Goal: Task Accomplishment & Management: Manage account settings

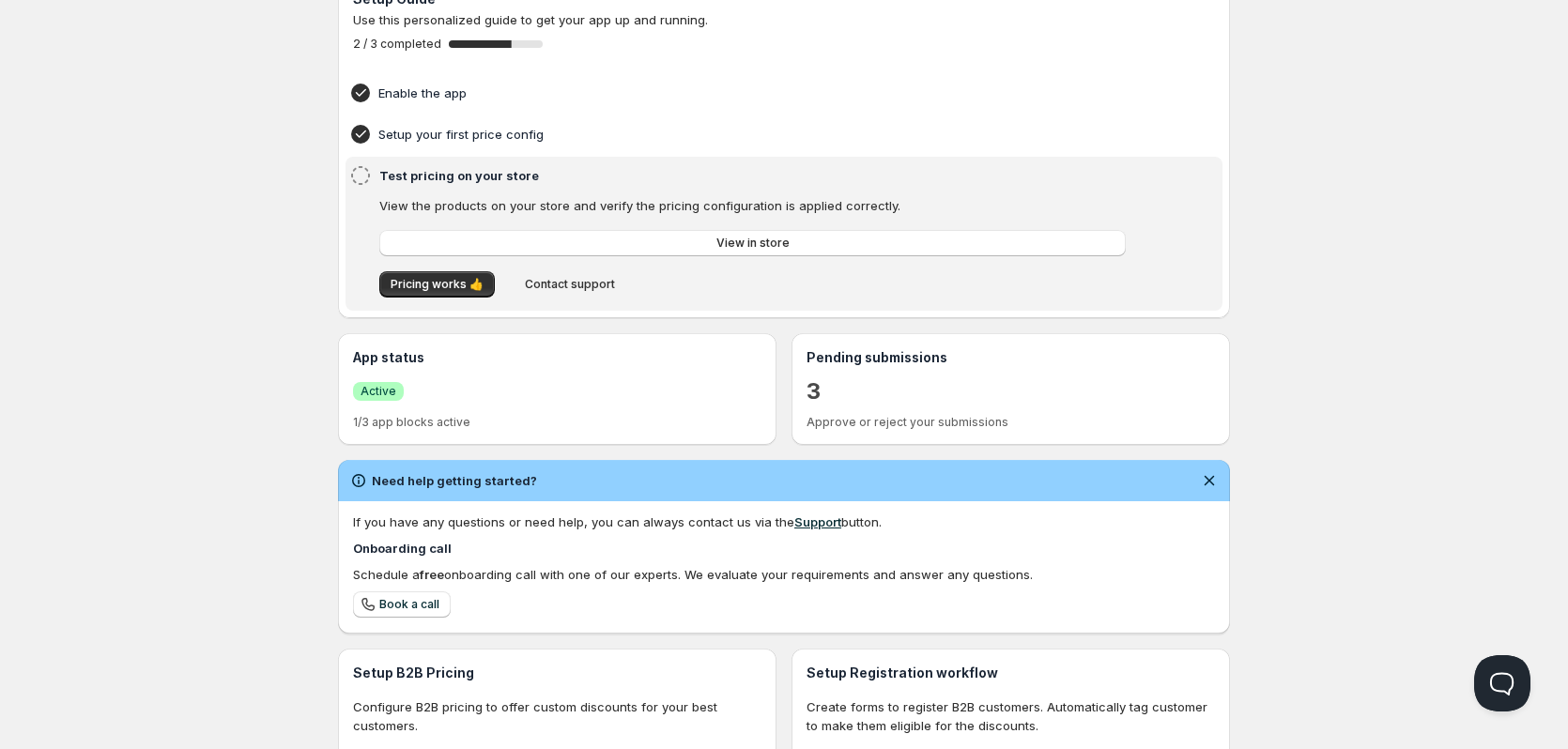
scroll to position [342, 0]
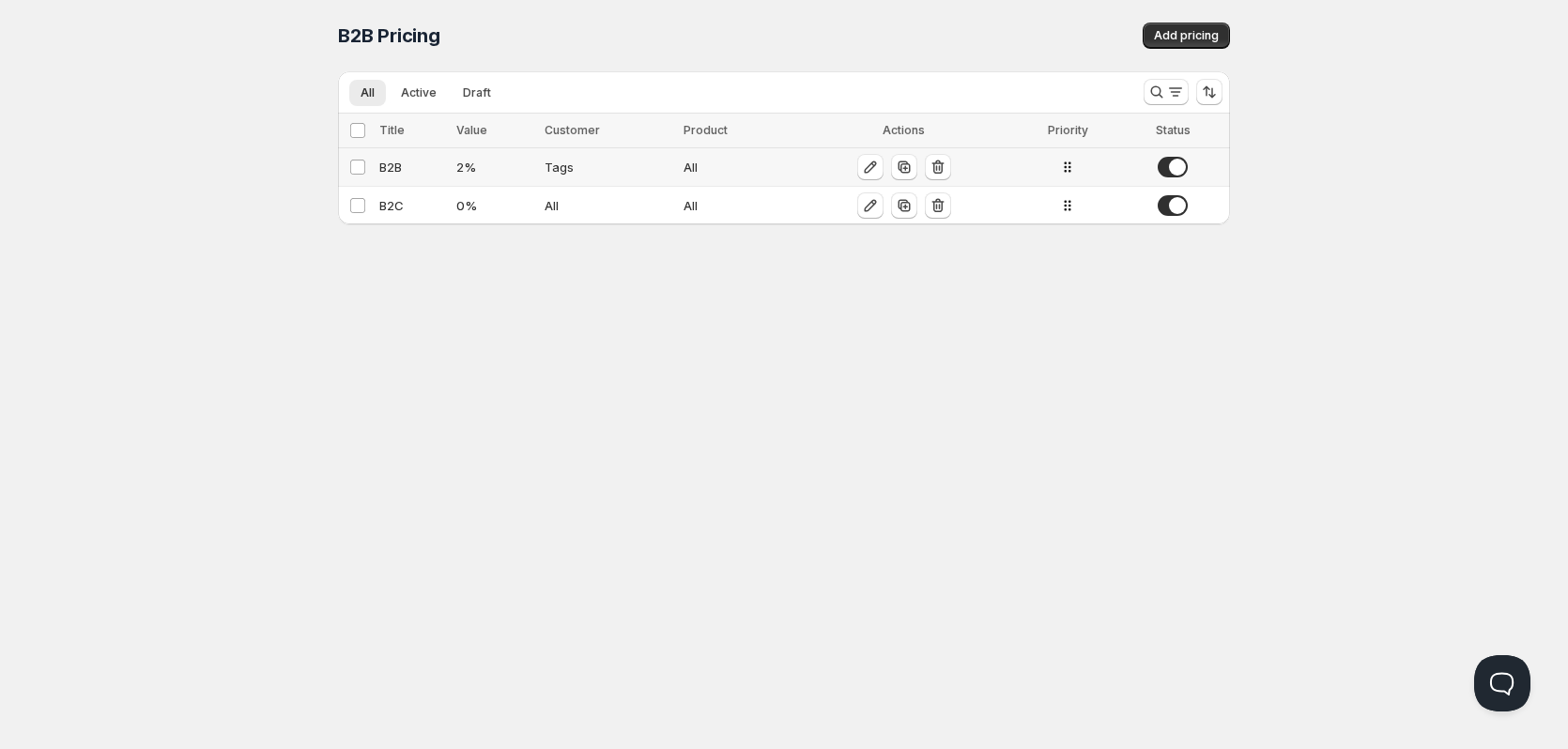
click at [392, 166] on div "B2B" at bounding box center [411, 167] width 65 height 19
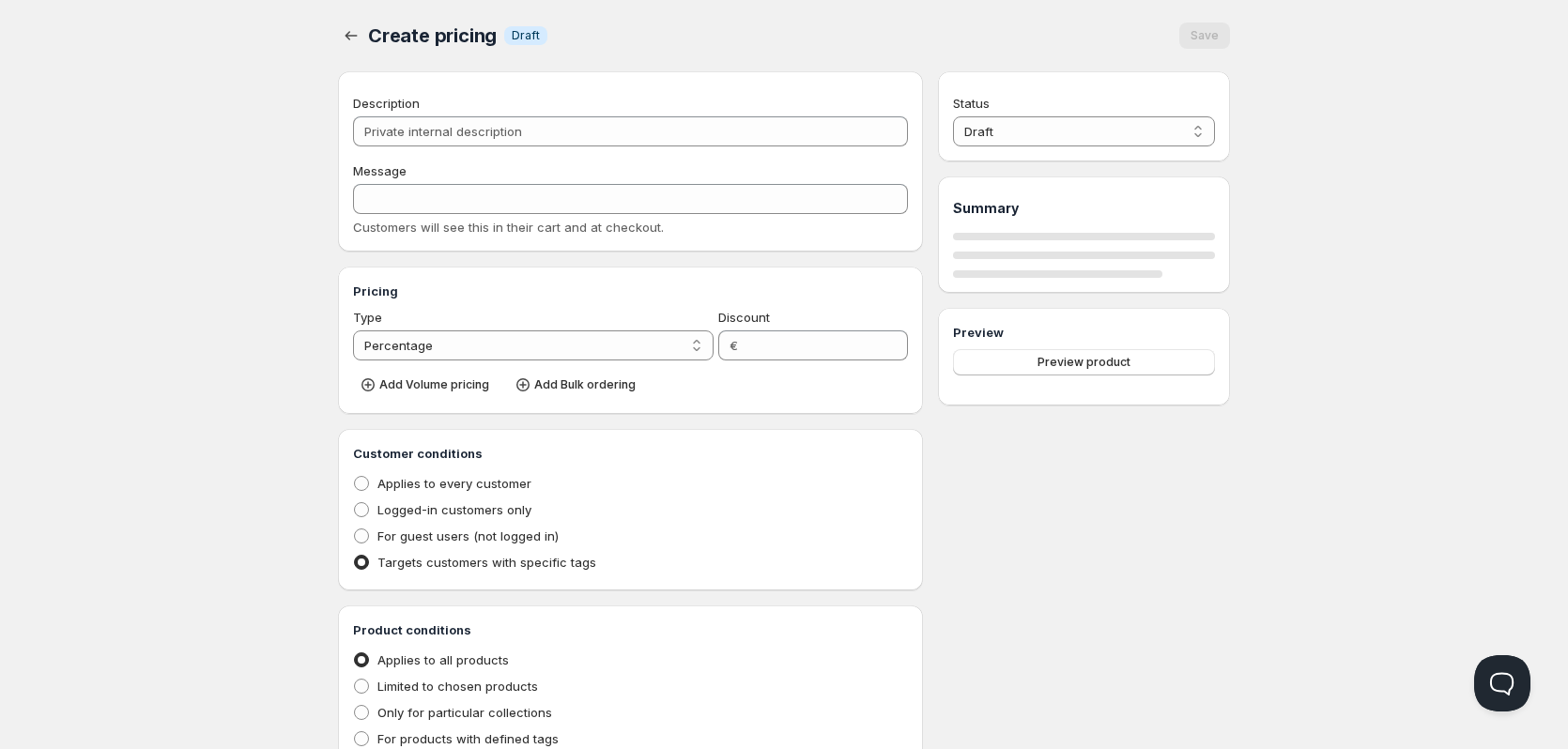
type input "B2B"
type input "2"
radio input "true"
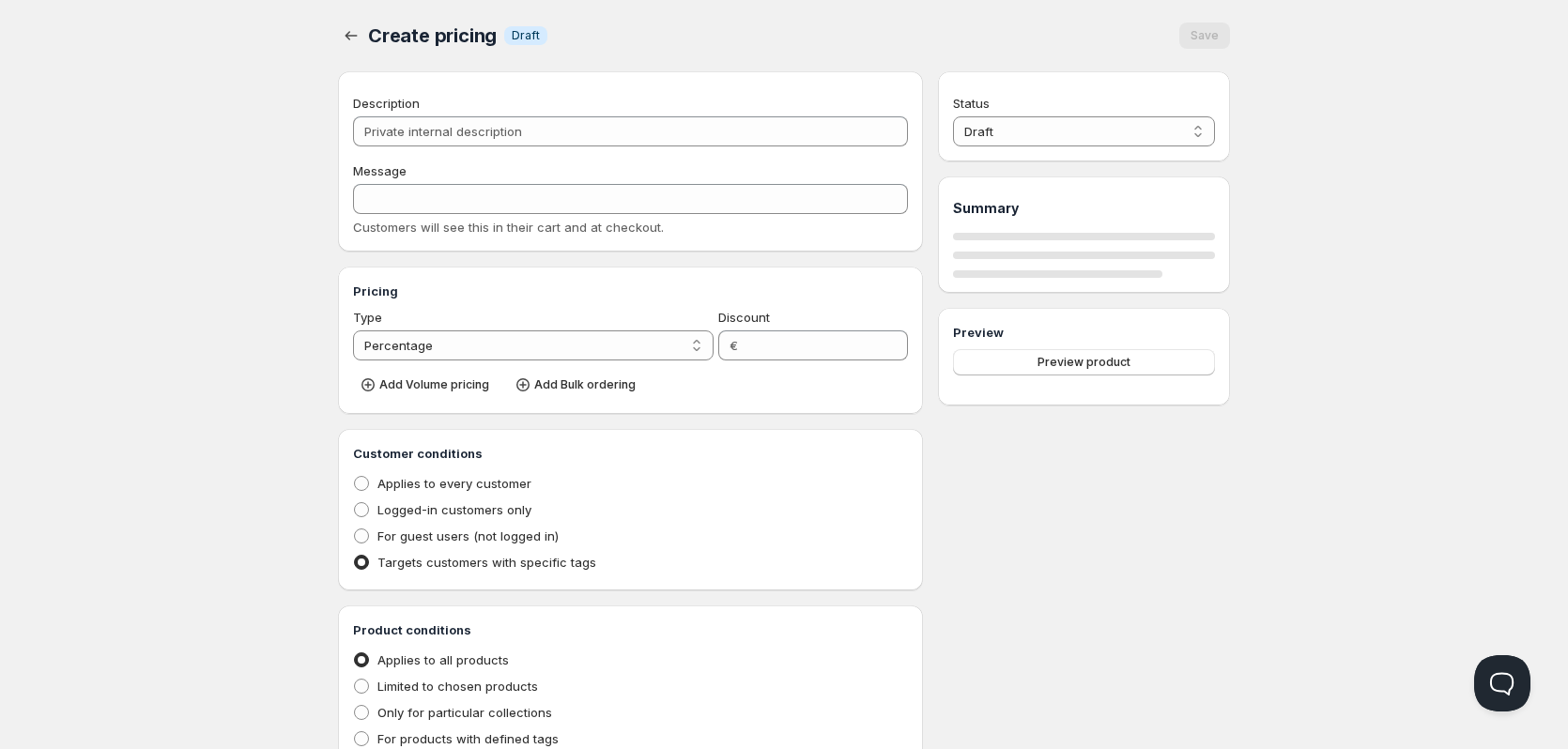
select select "1"
select select "2"
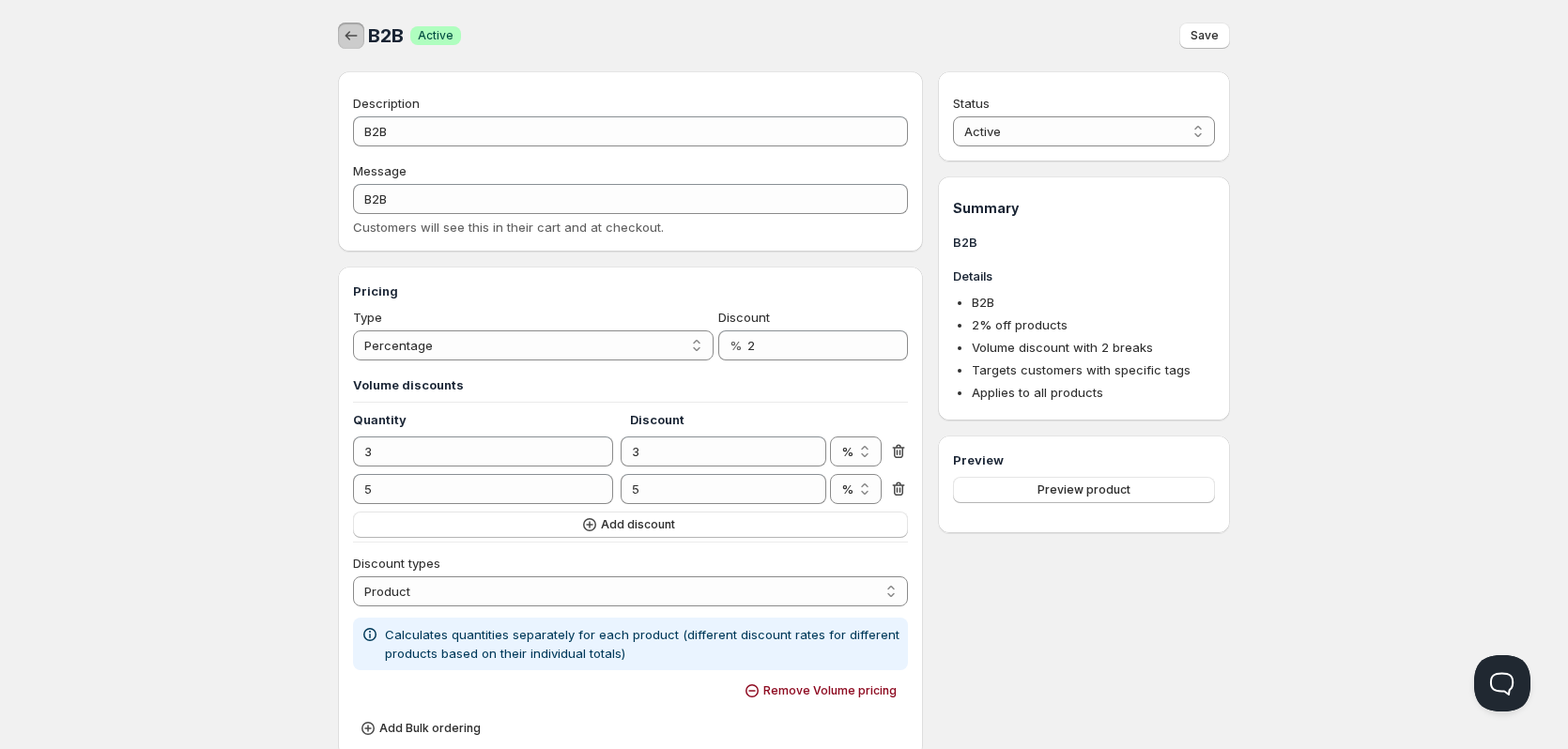
click at [341, 36] on button "button" at bounding box center [352, 36] width 27 height 27
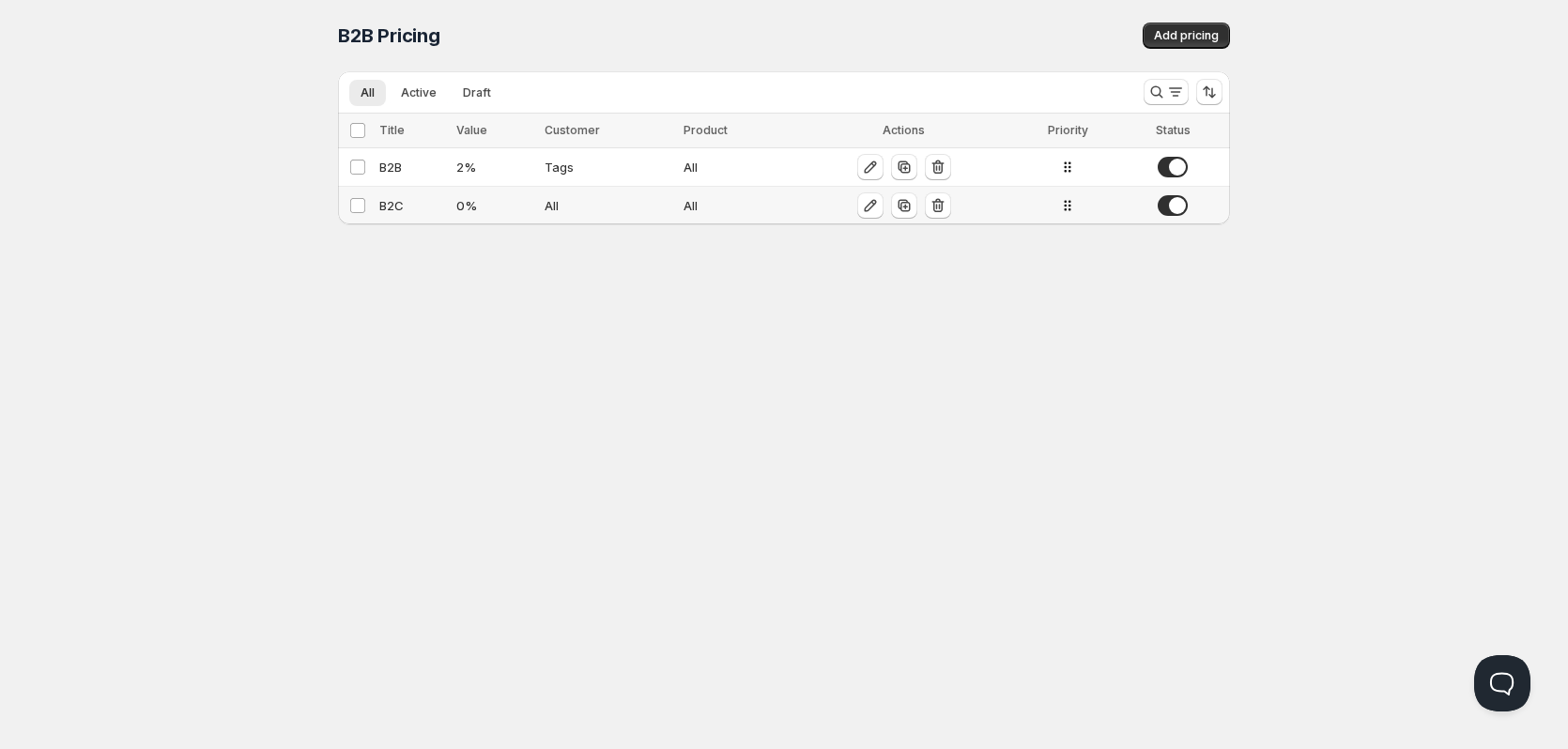
click at [400, 209] on div "B2C" at bounding box center [411, 206] width 65 height 19
select select "2"
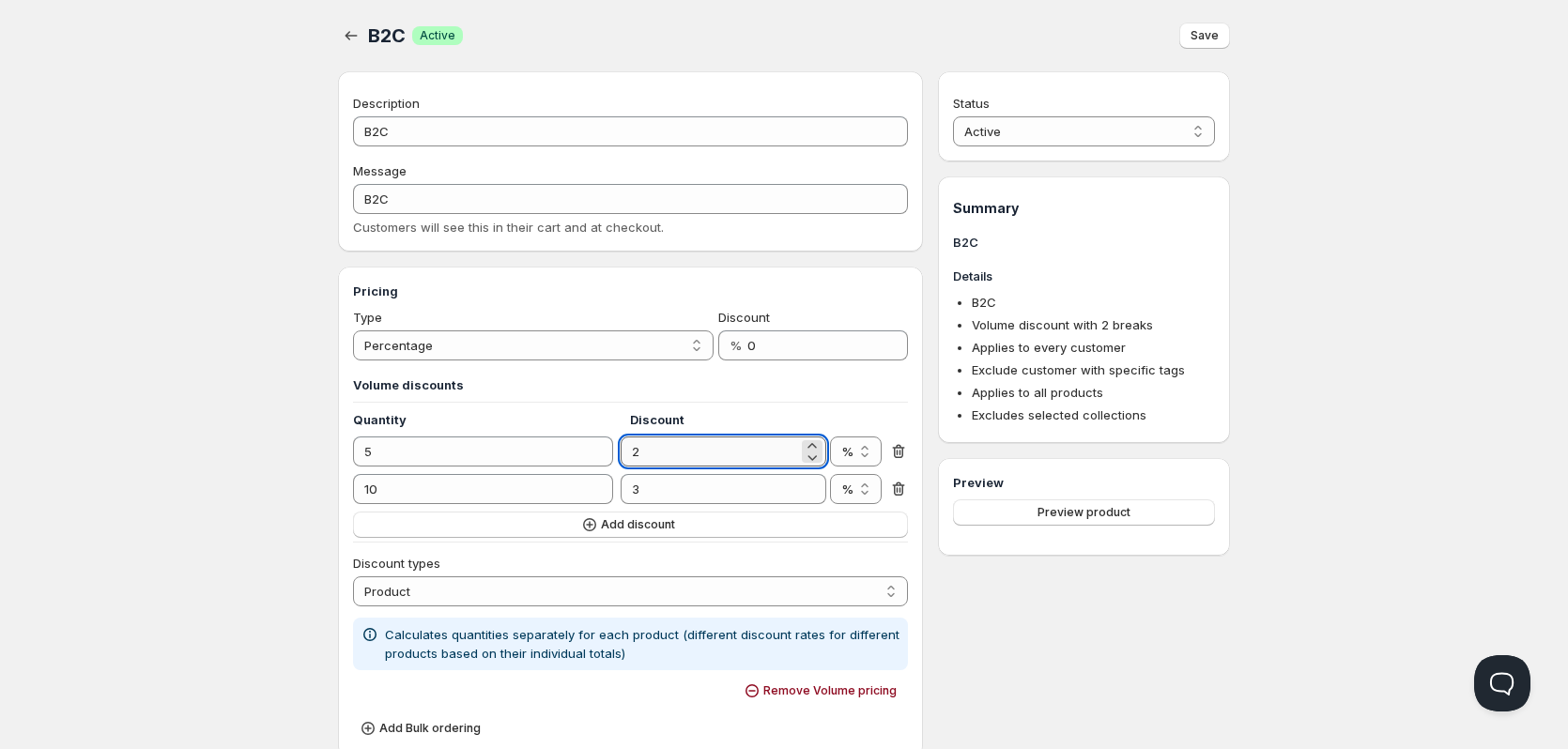
drag, startPoint x: 643, startPoint y: 456, endPoint x: 628, endPoint y: 456, distance: 15.0
click at [628, 456] on input "2" at bounding box center [709, 452] width 176 height 30
type input "3"
drag, startPoint x: 647, startPoint y: 491, endPoint x: 624, endPoint y: 497, distance: 23.8
click at [624, 497] on input "3" at bounding box center [709, 489] width 176 height 30
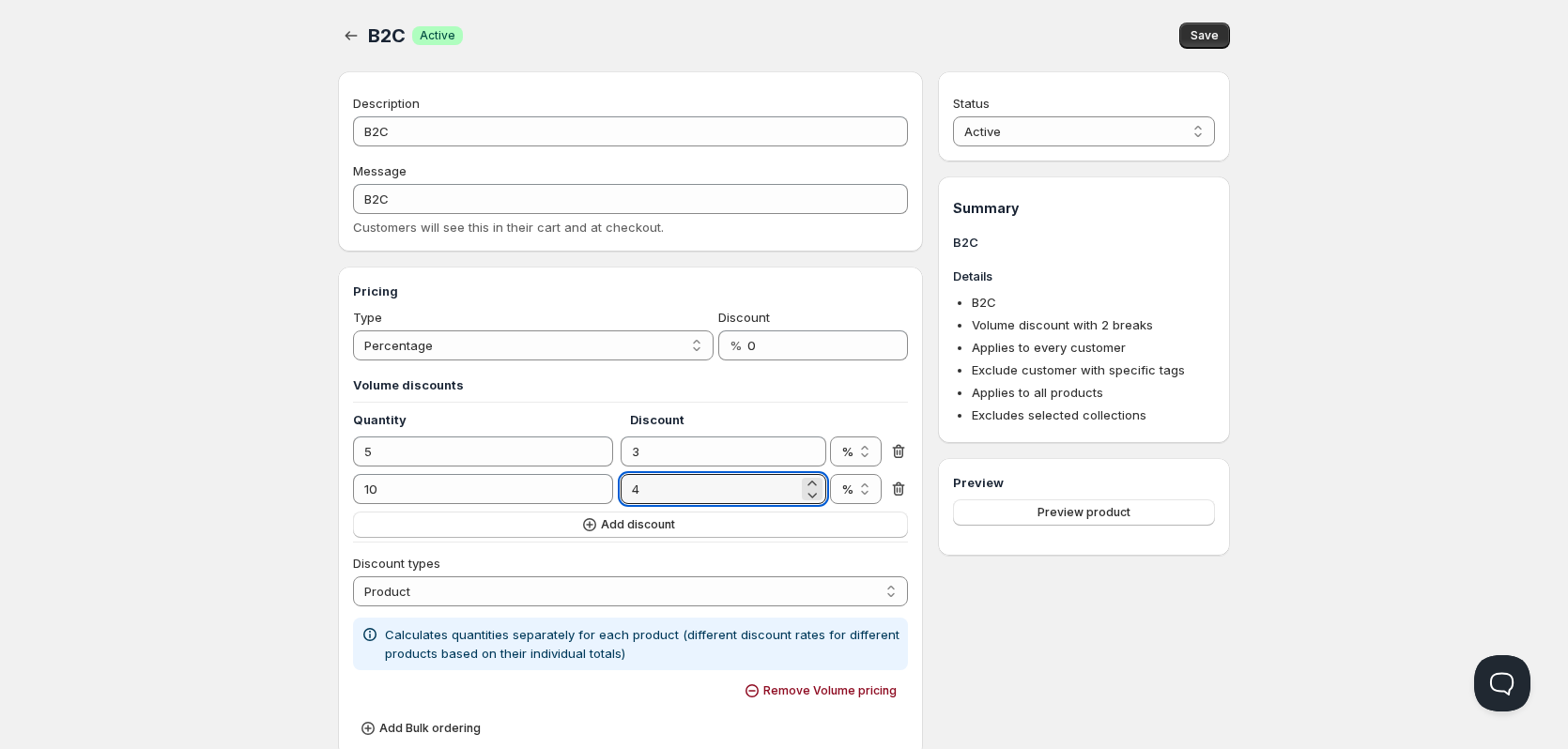
type input "4"
click at [1211, 37] on span "Save" at bounding box center [1205, 36] width 28 height 15
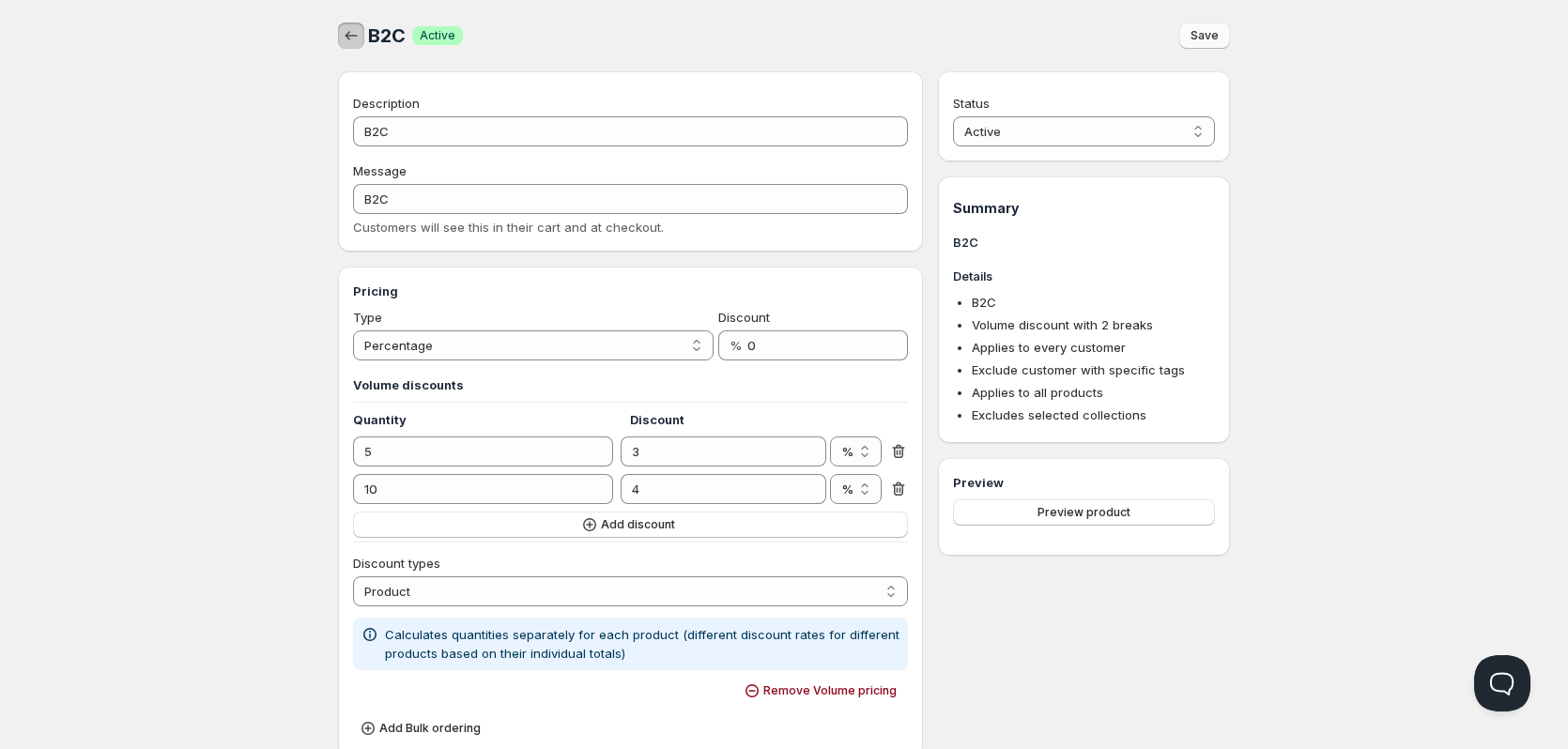
click at [355, 29] on icon "button" at bounding box center [352, 36] width 19 height 19
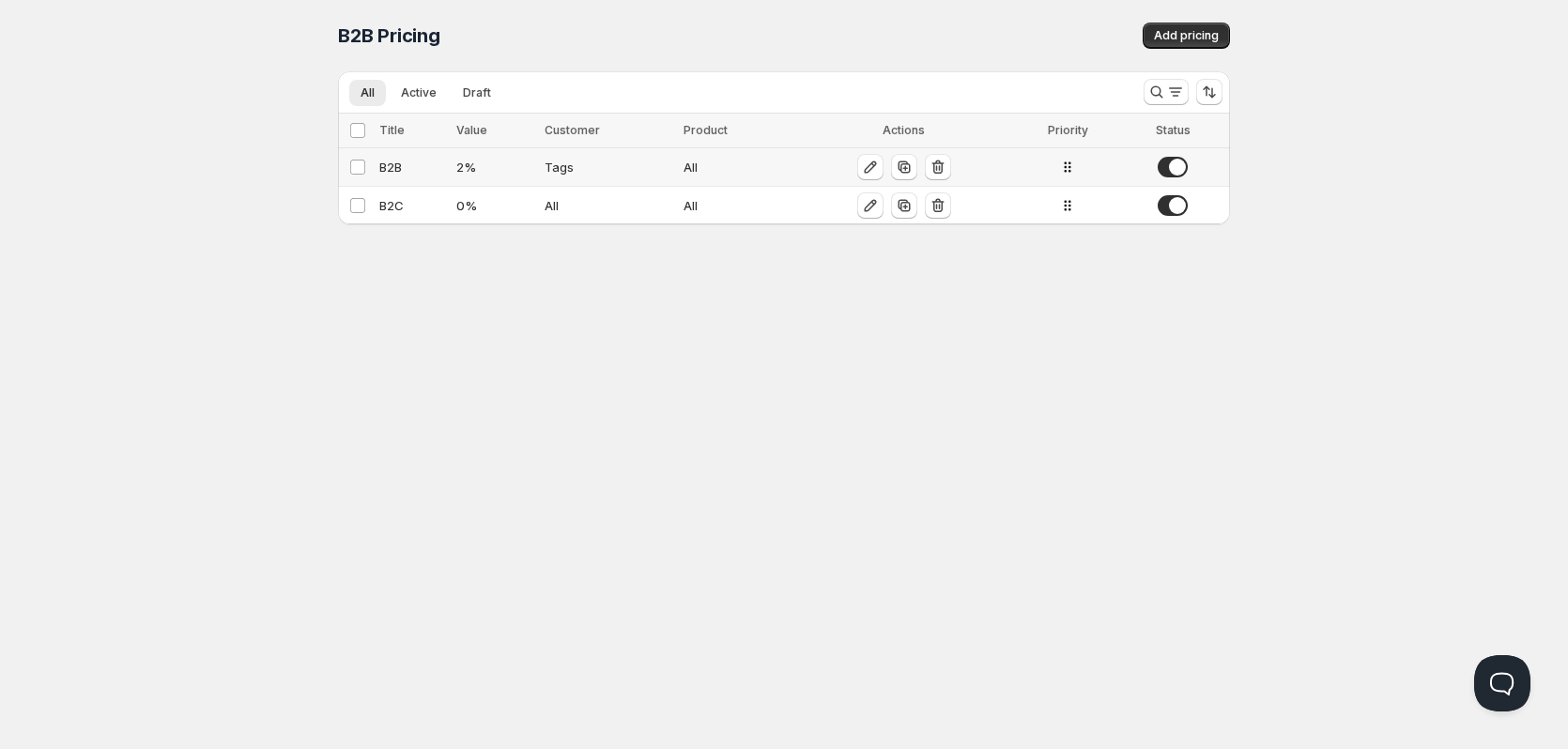
click at [401, 164] on div "B2B" at bounding box center [411, 167] width 65 height 19
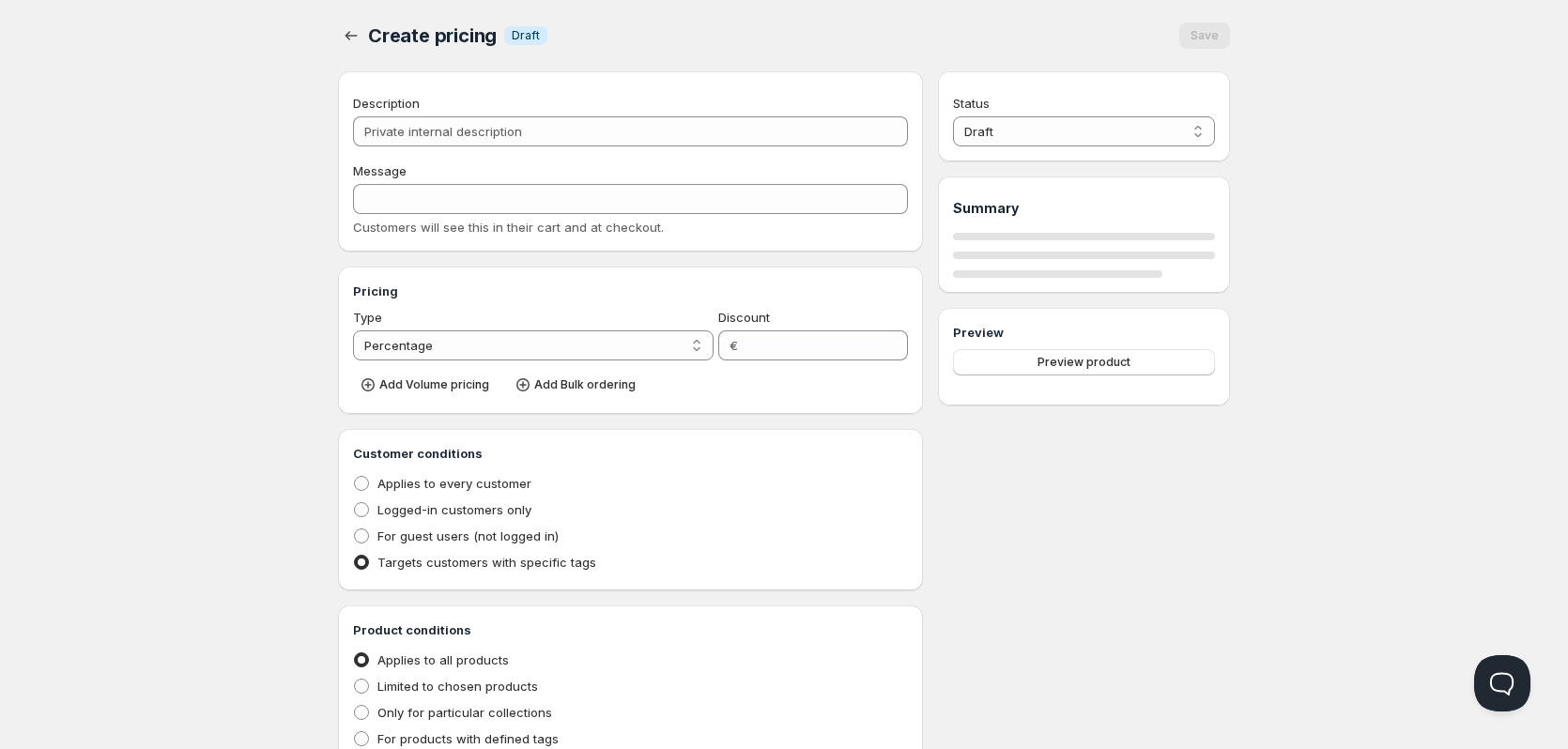
type input "B2B"
type input "2"
radio input "true"
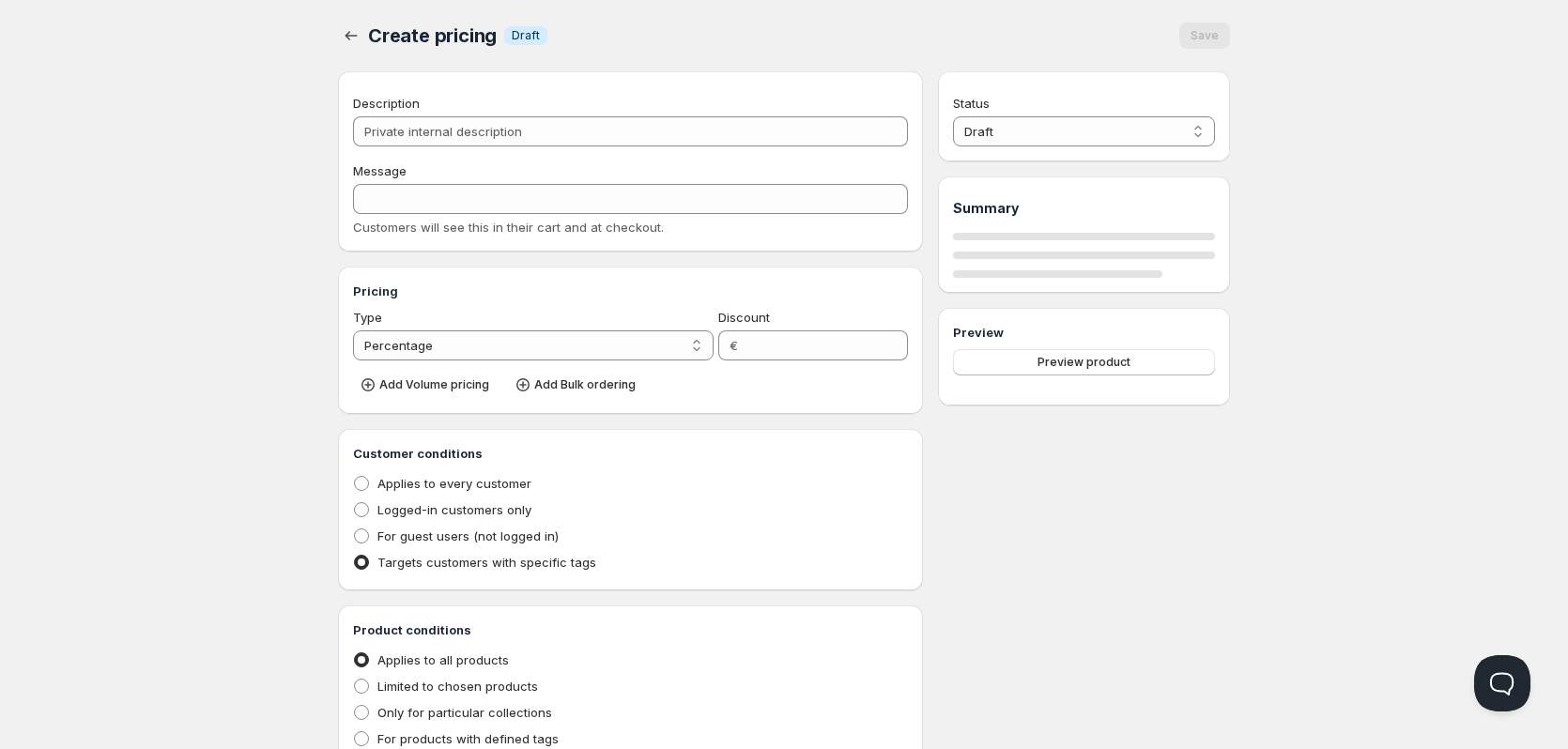
select select "1"
select select "2"
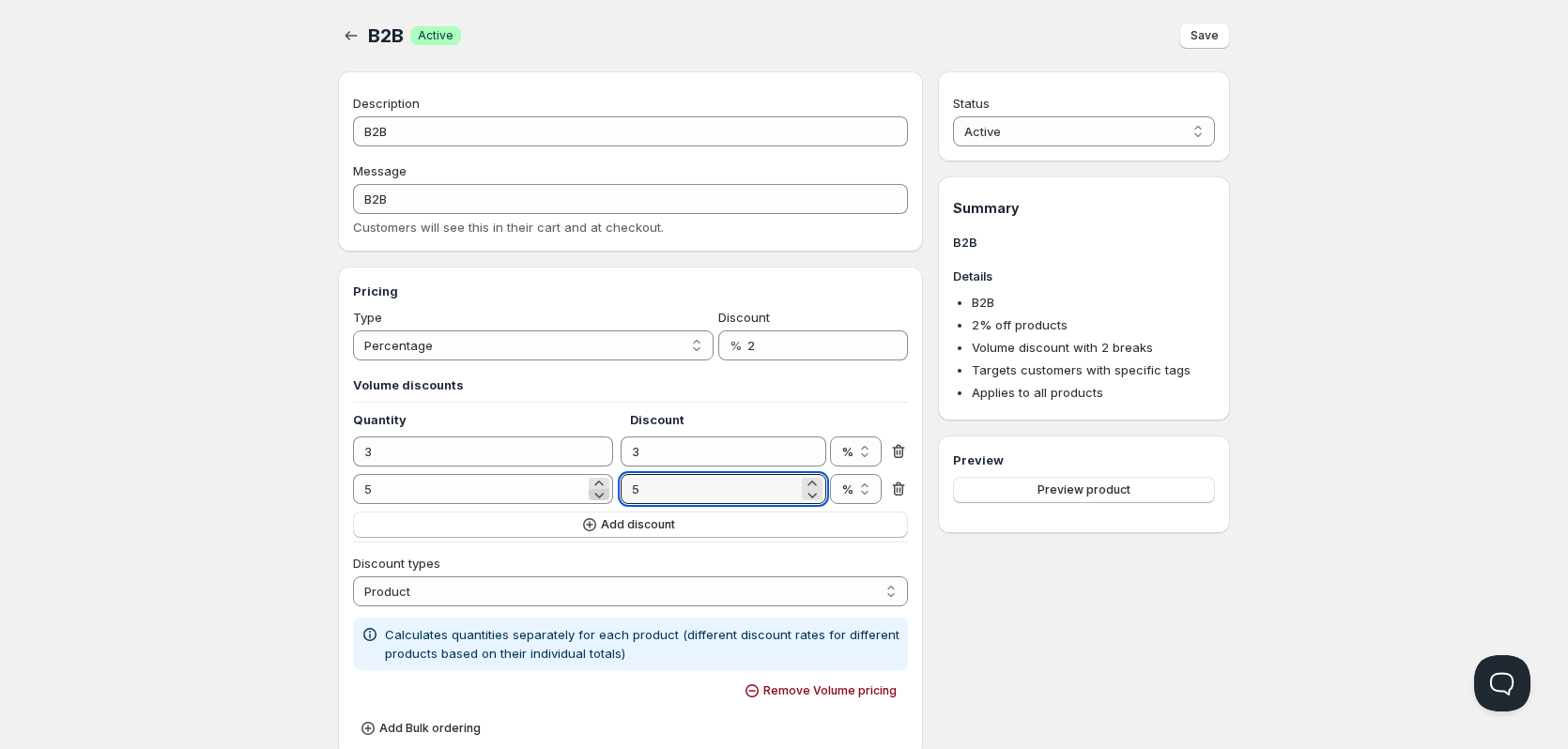
drag, startPoint x: 673, startPoint y: 497, endPoint x: 607, endPoint y: 497, distance: 66.0
click at [607, 497] on div "5 5 % € %" at bounding box center [629, 489] width 555 height 30
click at [1009, 591] on div "Status Active Draft Active Summary B2B Details B2B 2 % off products Volume disc…" at bounding box center [1085, 749] width 292 height 1356
click at [353, 40] on icon "button" at bounding box center [352, 36] width 19 height 19
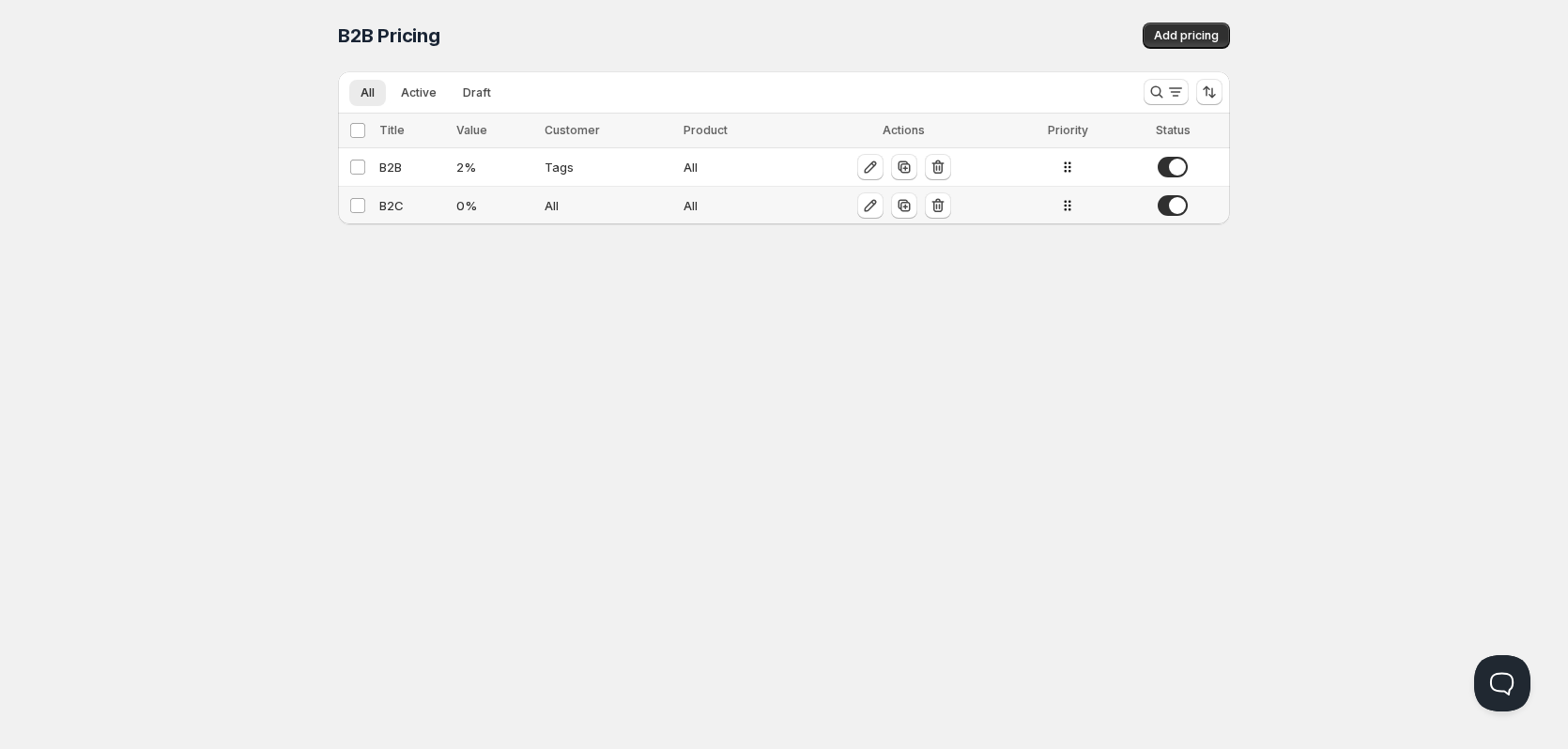
click at [399, 208] on div "B2C" at bounding box center [411, 206] width 65 height 19
select select "2"
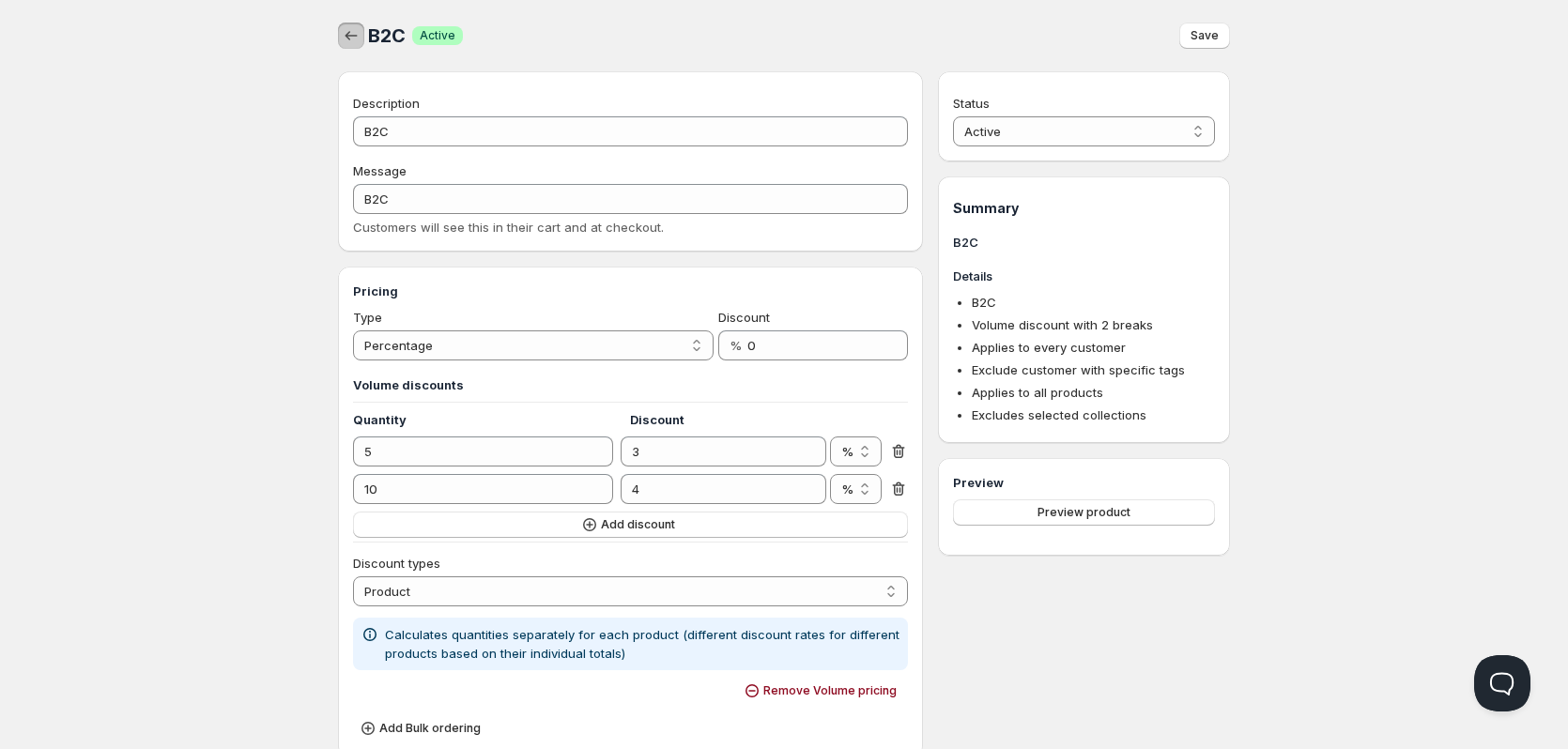
click at [350, 31] on icon "button" at bounding box center [352, 36] width 19 height 19
